Goal: Contribute content: Contribute content

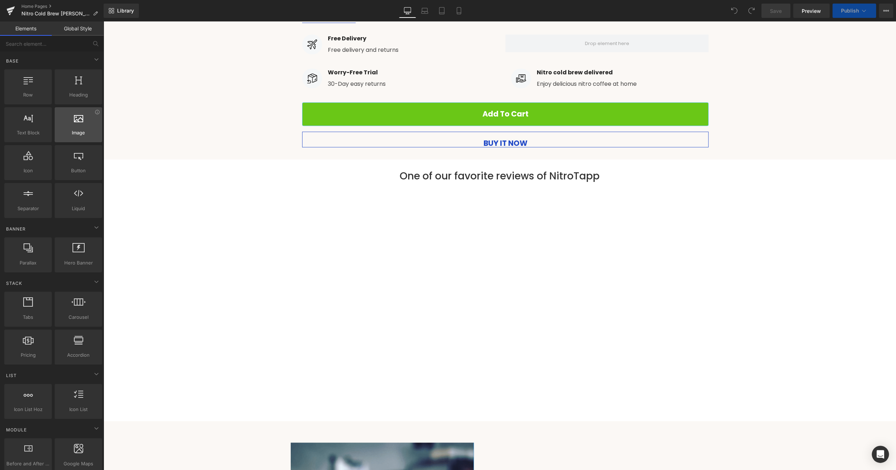
scroll to position [1003, 0]
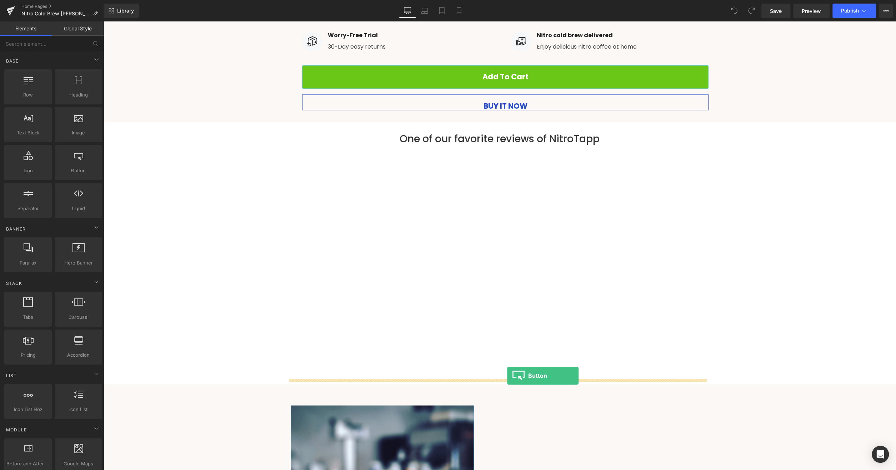
drag, startPoint x: 178, startPoint y: 183, endPoint x: 507, endPoint y: 375, distance: 381.3
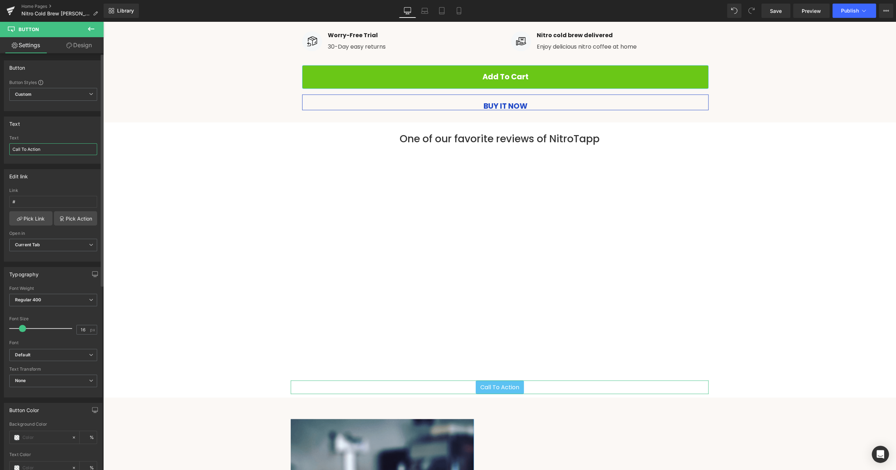
click at [9, 144] on input "Call To Action" at bounding box center [53, 149] width 88 height 12
type input "V"
drag, startPoint x: 67, startPoint y: 147, endPoint x: -18, endPoint y: 145, distance: 85.0
click at [9, 145] on input "All of our video reviews" at bounding box center [53, 149] width 88 height 12
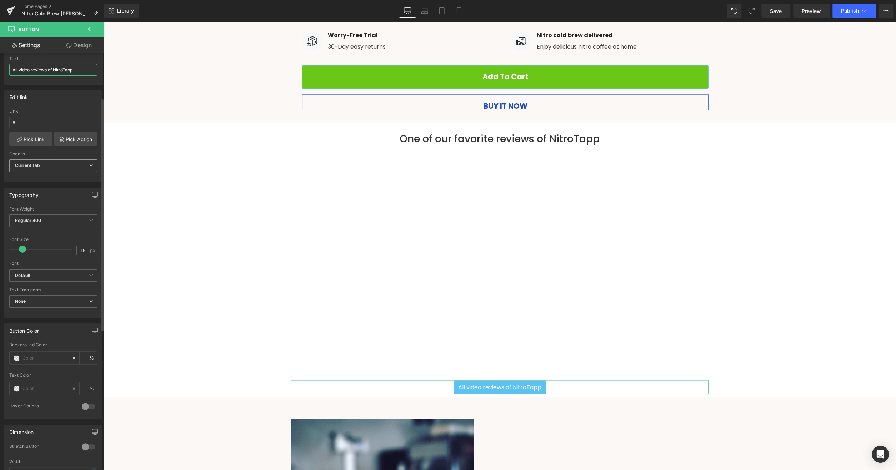
scroll to position [0, 0]
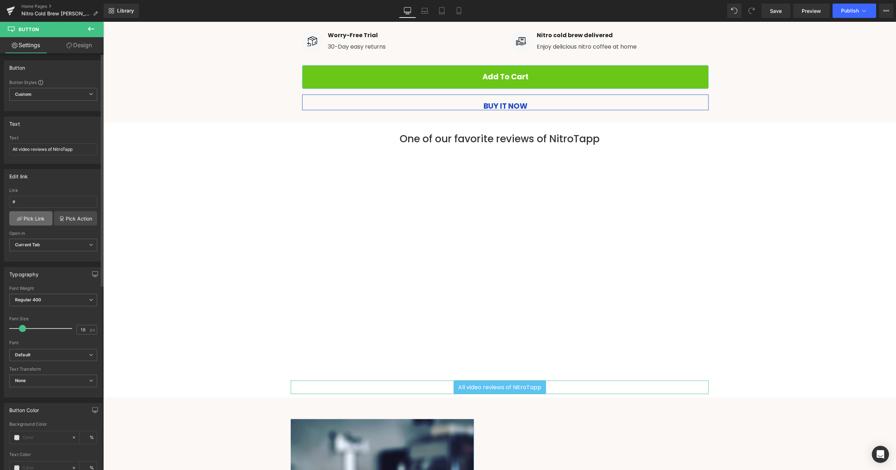
click at [30, 215] on link "Pick Link" at bounding box center [30, 218] width 43 height 14
drag, startPoint x: 53, startPoint y: 199, endPoint x: -18, endPoint y: 193, distance: 71.7
click at [9, 196] on input "#" at bounding box center [53, 202] width 88 height 12
click at [34, 219] on link "Pick Link" at bounding box center [30, 218] width 43 height 14
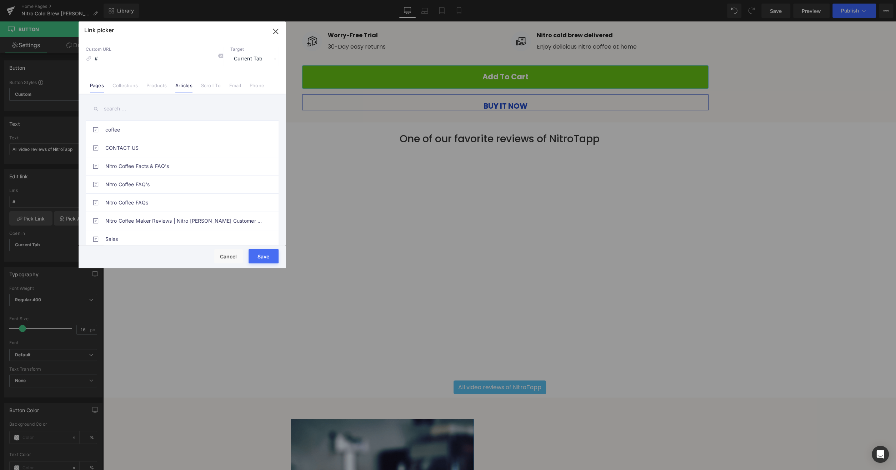
click at [184, 84] on link "Articles" at bounding box center [183, 88] width 17 height 11
click at [124, 85] on link "Collections" at bounding box center [125, 88] width 25 height 11
click at [151, 85] on link "Products" at bounding box center [156, 88] width 20 height 11
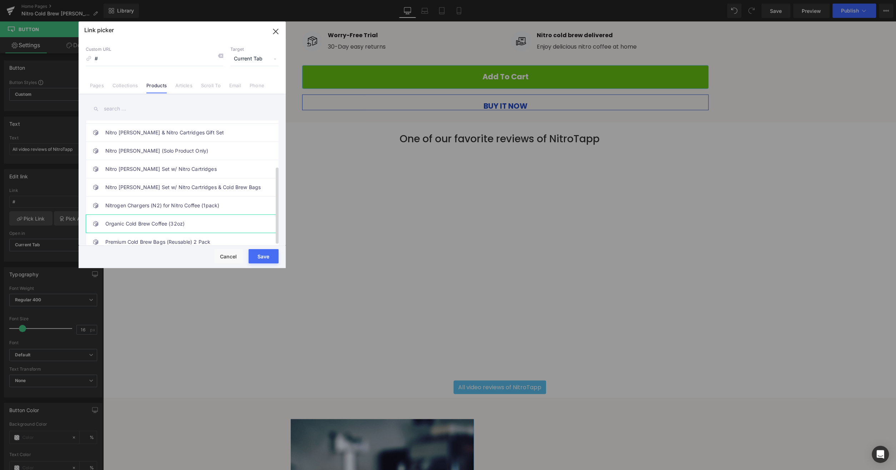
scroll to position [75, 0]
click at [94, 85] on link "Pages" at bounding box center [97, 88] width 14 height 11
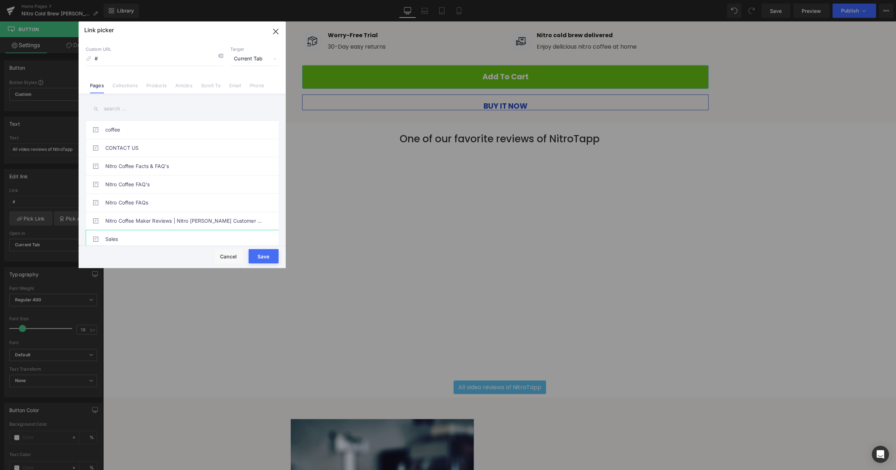
scroll to position [36, 0]
click at [173, 186] on link "Nitro Coffee Maker Reviews | Nitro [PERSON_NAME] Customer Reviews" at bounding box center [183, 185] width 157 height 18
click at [266, 256] on button "Save" at bounding box center [264, 256] width 30 height 14
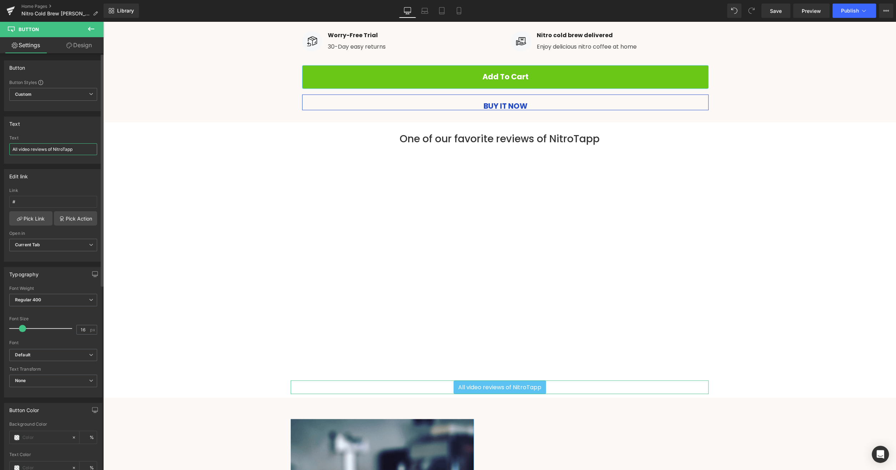
drag, startPoint x: 18, startPoint y: 149, endPoint x: 28, endPoint y: 148, distance: 9.3
click at [28, 148] on input "All video reviews of NitroTapp" at bounding box center [53, 149] width 88 height 12
drag, startPoint x: 29, startPoint y: 148, endPoint x: 8, endPoint y: 147, distance: 21.1
click at [9, 147] on input "All video reviews of NitroTapp" at bounding box center [53, 149] width 88 height 12
type input "View all customer reviews of NitroTapp"
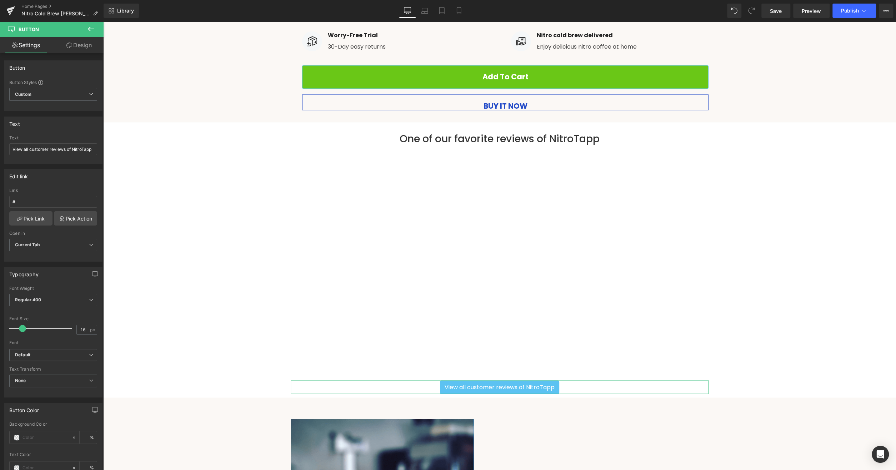
click at [71, 44] on link "Design" at bounding box center [79, 45] width 52 height 16
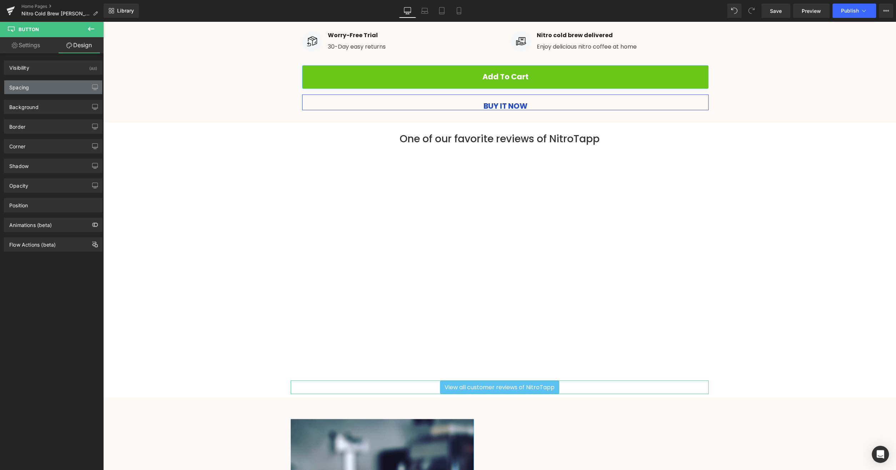
click at [55, 88] on div "Spacing" at bounding box center [53, 87] width 98 height 14
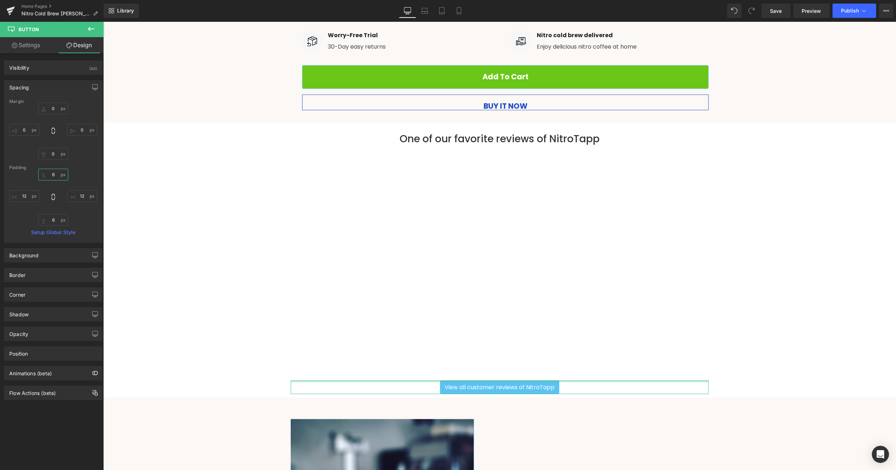
drag, startPoint x: 51, startPoint y: 175, endPoint x: 46, endPoint y: 175, distance: 5.4
click at [46, 175] on input "6" at bounding box center [53, 175] width 30 height 12
type input "20"
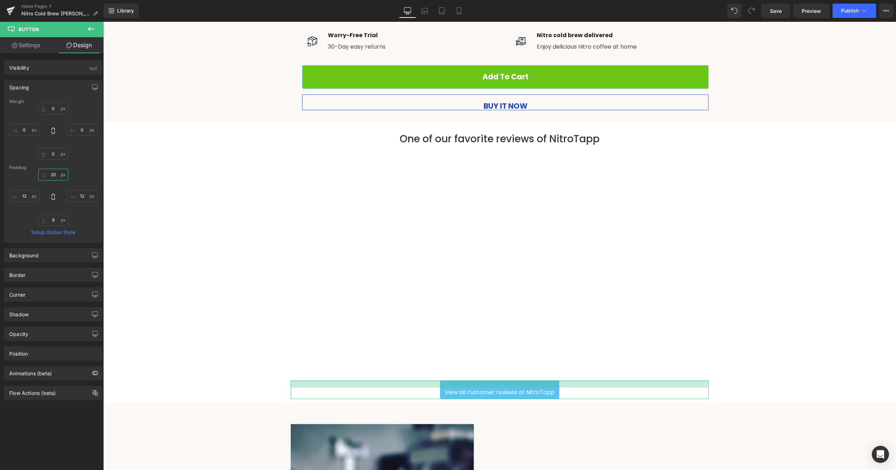
drag, startPoint x: 52, startPoint y: 174, endPoint x: 43, endPoint y: 174, distance: 8.6
click at [43, 174] on input "20" at bounding box center [53, 175] width 30 height 12
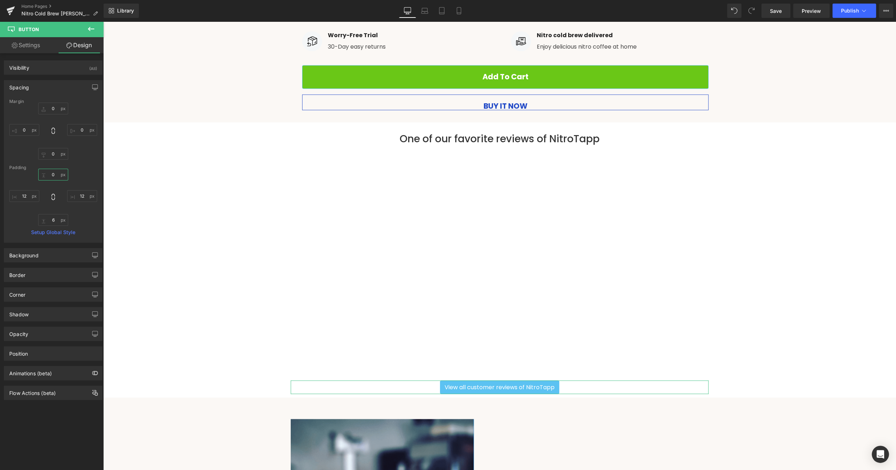
type input "6"
click at [51, 109] on input "0" at bounding box center [53, 109] width 30 height 12
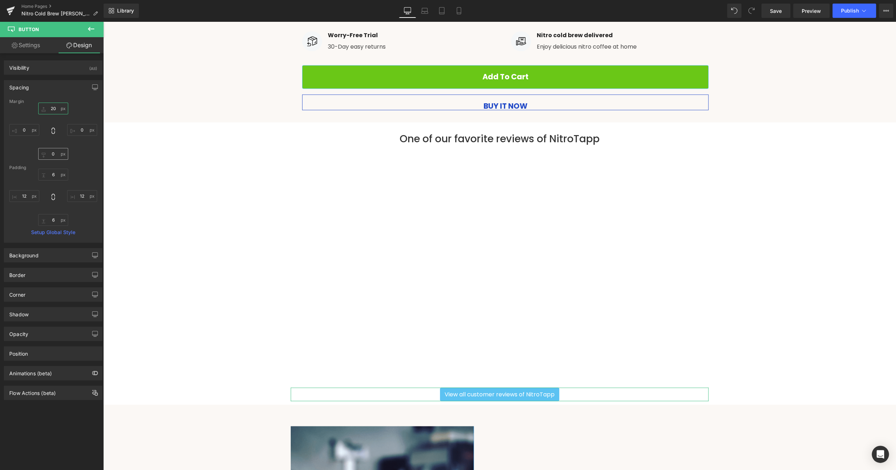
type input "20"
click at [52, 154] on input "0" at bounding box center [53, 154] width 30 height 12
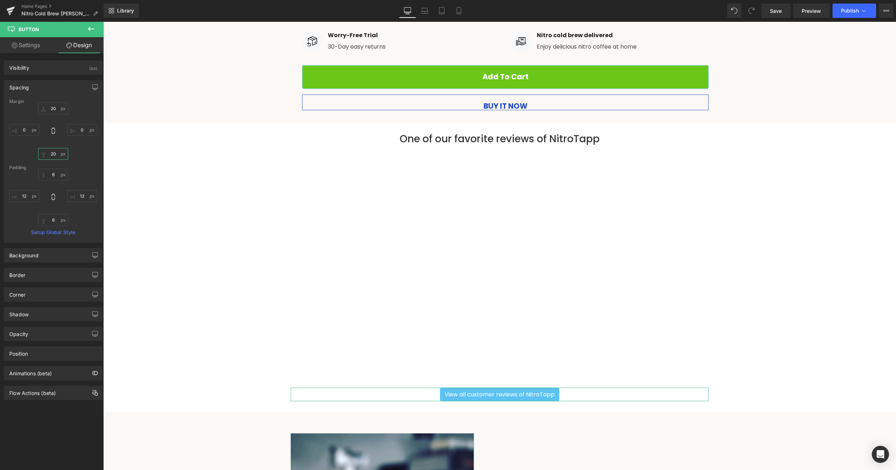
type input "2"
type input "15"
drag, startPoint x: 46, startPoint y: 108, endPoint x: 59, endPoint y: 107, distance: 13.2
click at [59, 107] on input "20" at bounding box center [53, 109] width 30 height 12
drag, startPoint x: 55, startPoint y: 107, endPoint x: 45, endPoint y: 108, distance: 9.3
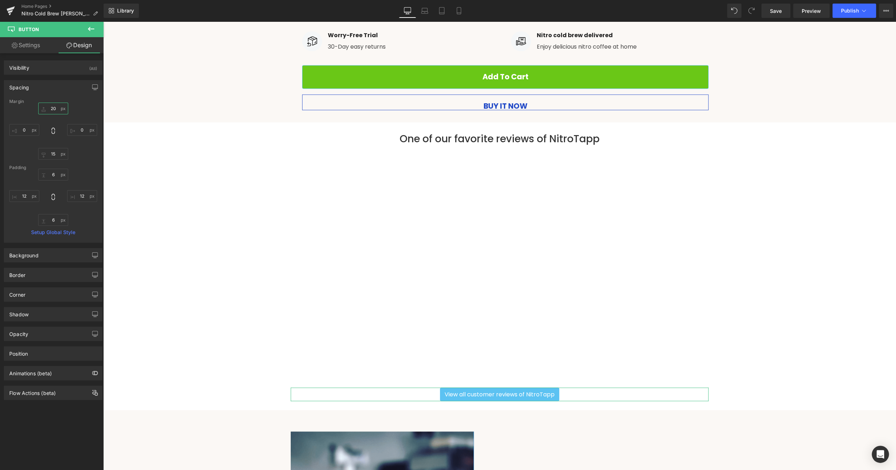
click at [45, 108] on input "20" at bounding box center [53, 109] width 30 height 12
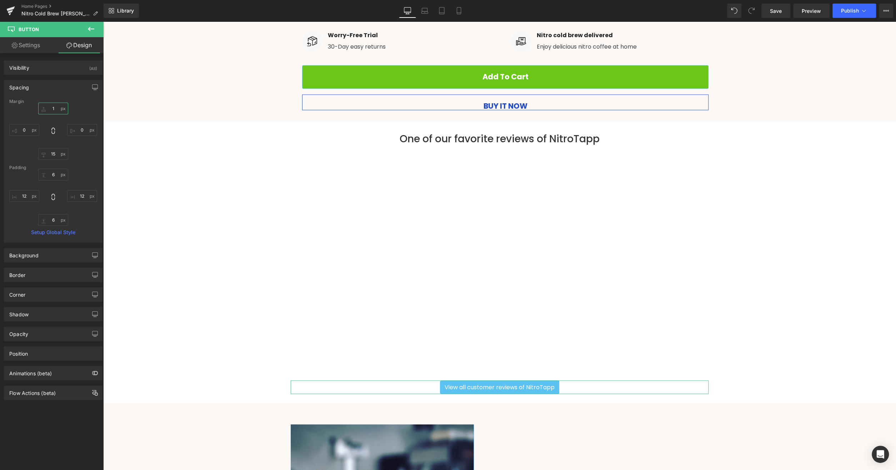
type input "15"
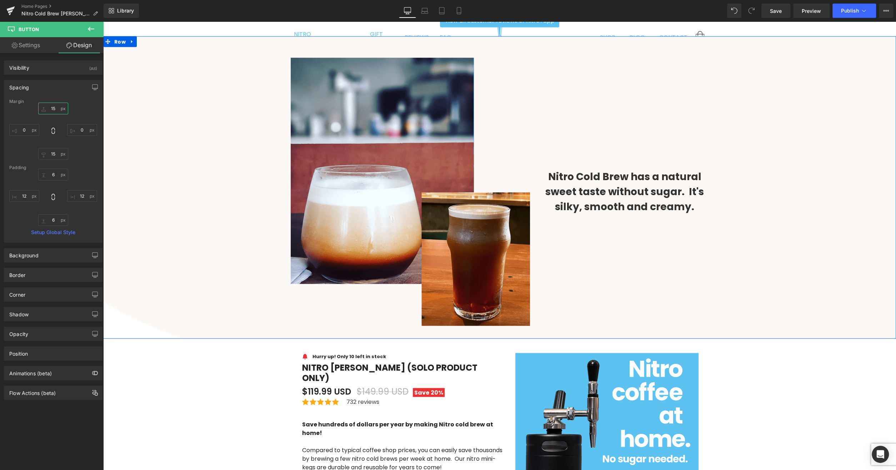
scroll to position [1597, 0]
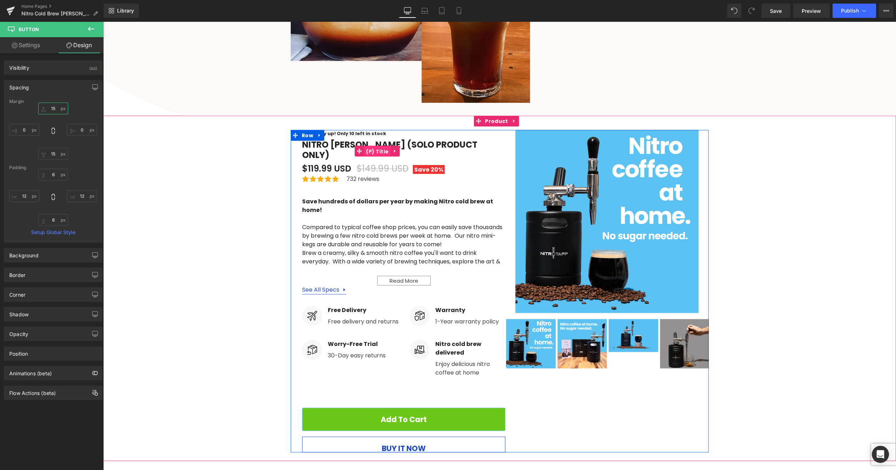
click at [371, 147] on span "(P) Title" at bounding box center [377, 151] width 26 height 11
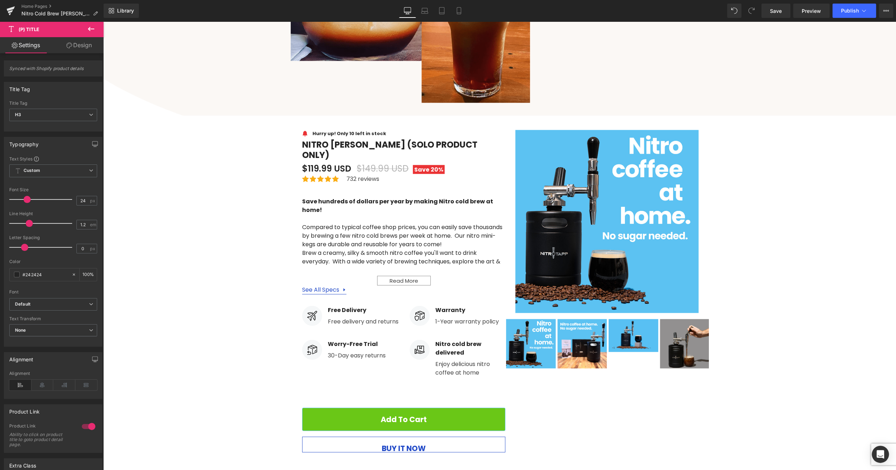
click at [184, 18] on div "Library Desktop Desktop Laptop Tablet Mobile Save Preview Publish Scheduled Vie…" at bounding box center [500, 10] width 793 height 21
click at [371, 146] on span "(P) Title" at bounding box center [377, 151] width 26 height 11
click at [197, 231] on div "Image Hurry up! Only 10 left in stock Text Block Icon List Nitro [PERSON_NAME] …" at bounding box center [499, 287] width 793 height 336
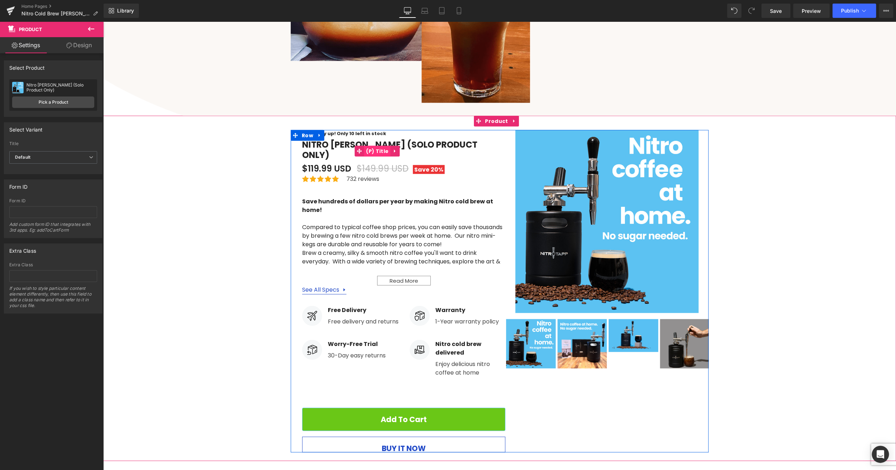
click at [372, 147] on span "(P) Title" at bounding box center [377, 151] width 26 height 11
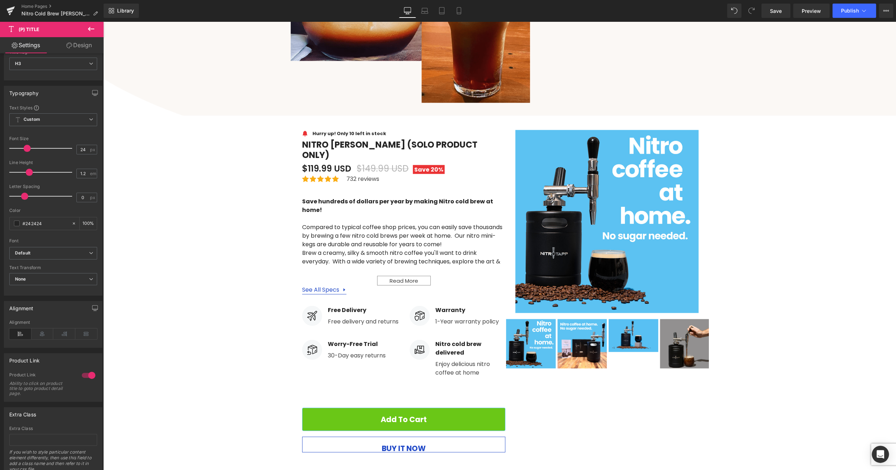
scroll to position [71, 0]
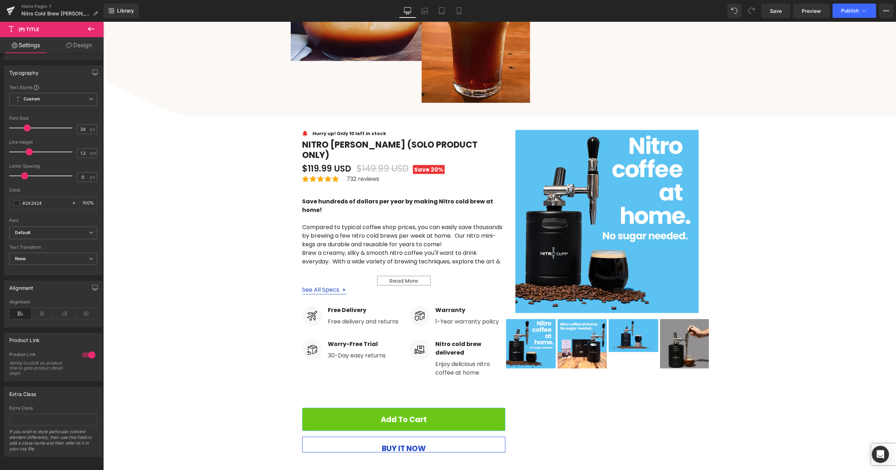
click at [35, 222] on div "Font Default Poppins 'Poppins' Default Default Poppins 'Poppins' Open Font Mana…" at bounding box center [53, 155] width 88 height 142
click at [38, 260] on span "None" at bounding box center [53, 259] width 88 height 13
click at [38, 269] on li "None" at bounding box center [51, 271] width 85 height 11
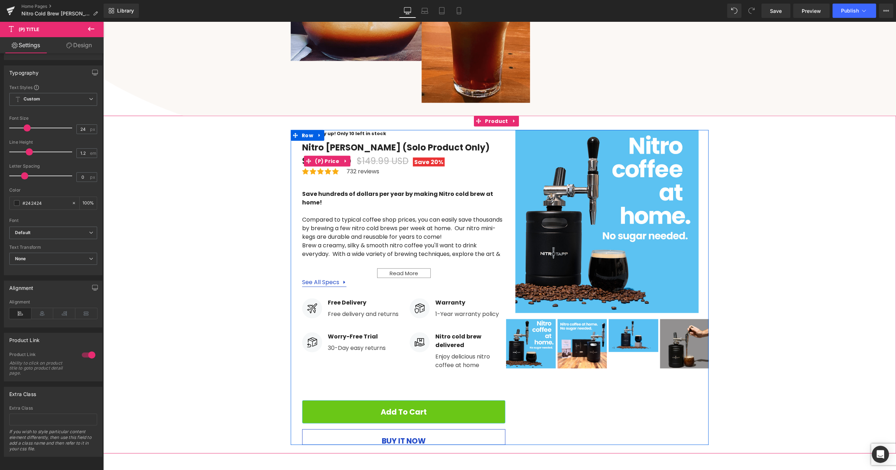
click at [426, 158] on span "Save 20%" at bounding box center [429, 162] width 32 height 9
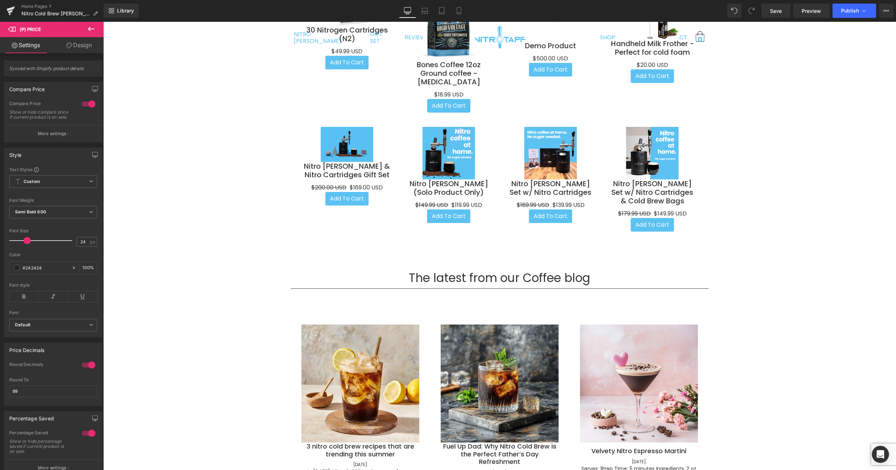
scroll to position [2229, 0]
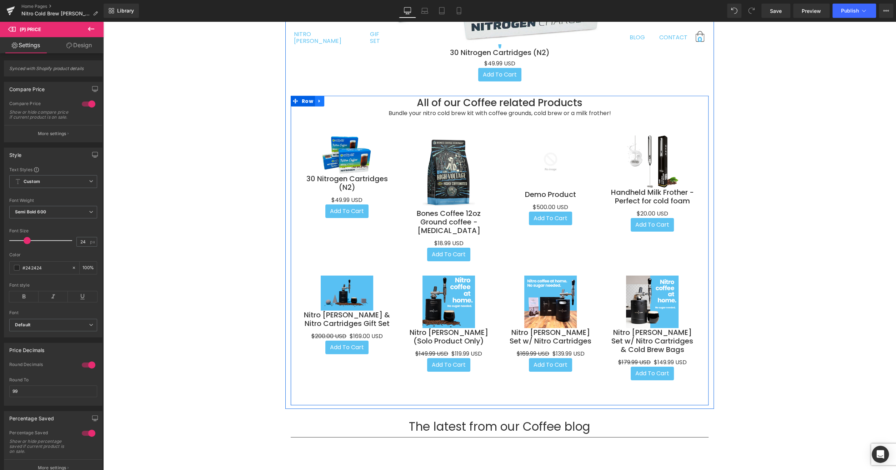
click at [317, 99] on icon at bounding box center [319, 101] width 5 height 5
click at [336, 101] on icon at bounding box center [338, 101] width 5 height 5
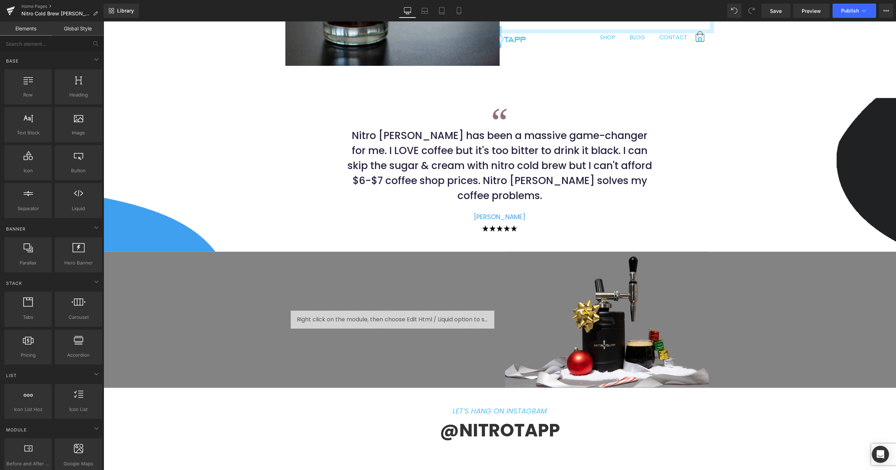
scroll to position [3358, 0]
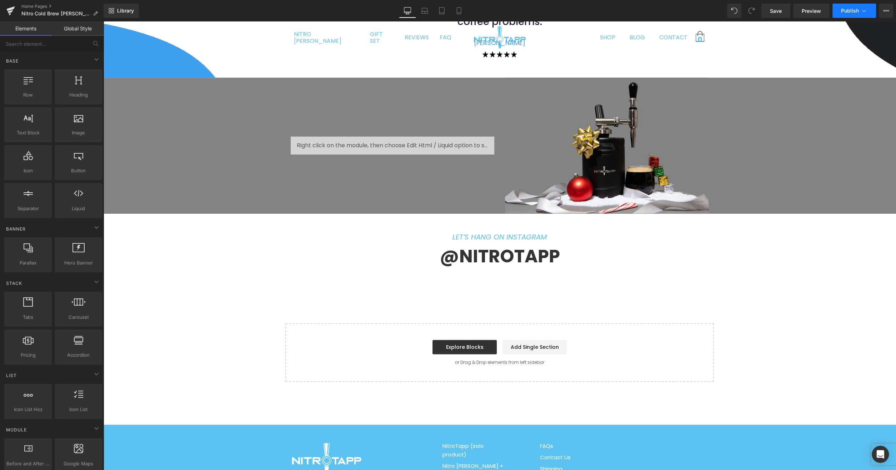
click at [850, 12] on span "Publish" at bounding box center [850, 11] width 18 height 6
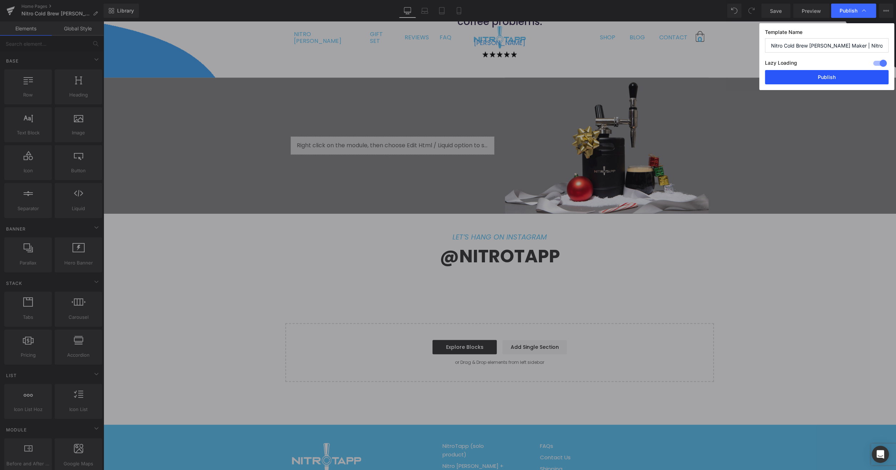
click at [842, 75] on button "Publish" at bounding box center [827, 77] width 124 height 14
